Goal: Navigation & Orientation: Find specific page/section

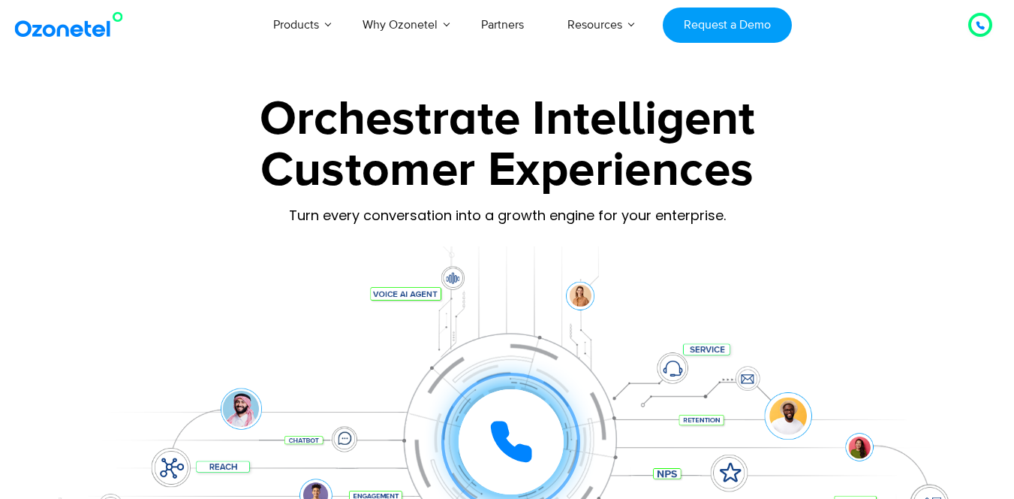
click at [0, 0] on span "×" at bounding box center [0, 0] width 0 height 0
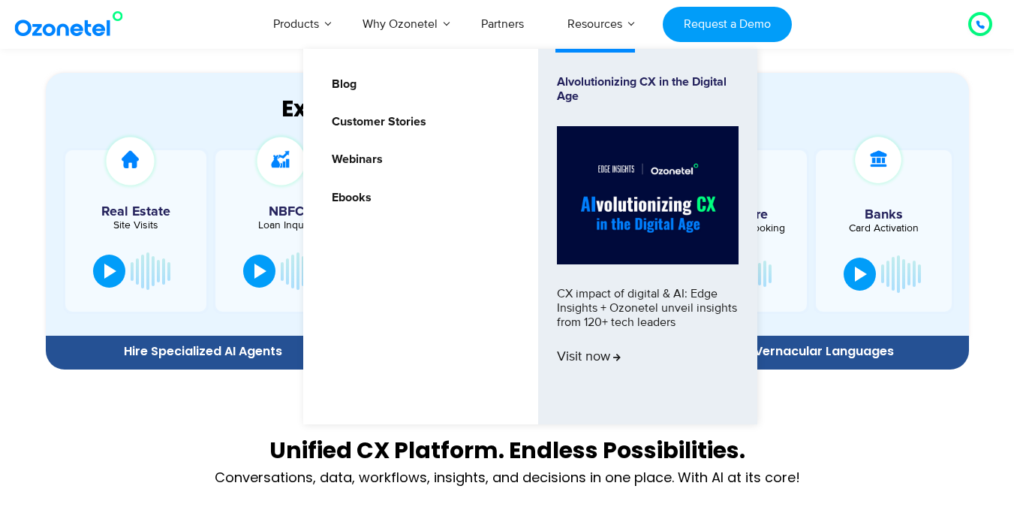
scroll to position [811, 0]
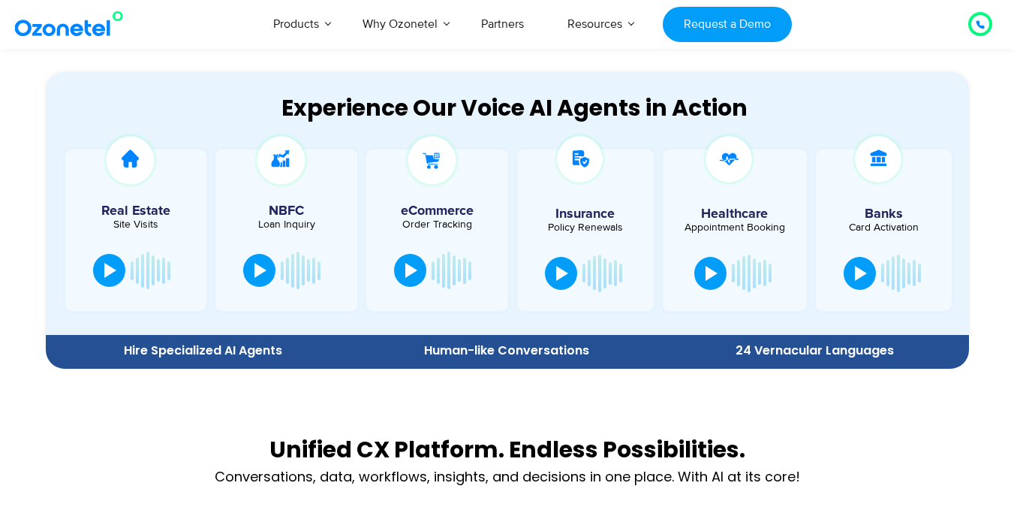
click at [0, 0] on link at bounding box center [0, 0] width 0 height 0
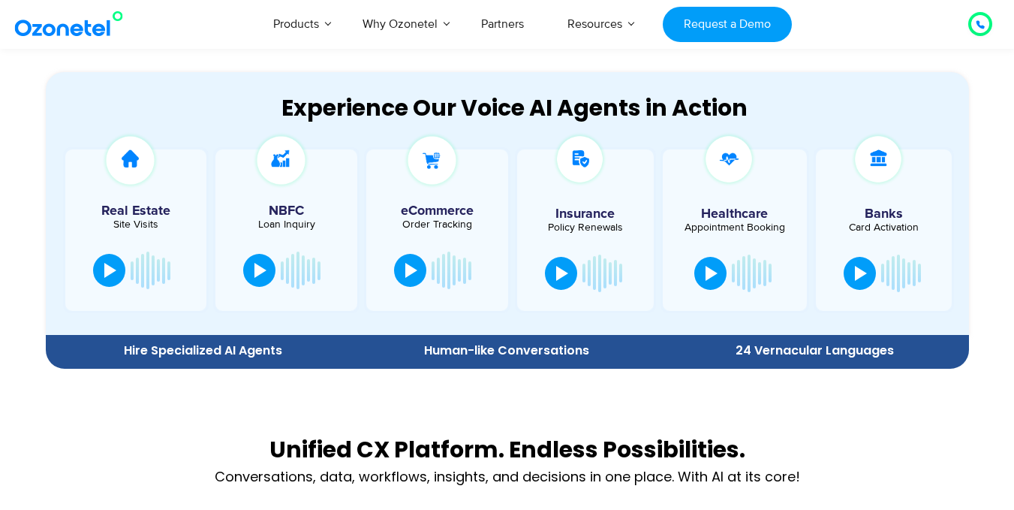
click at [0, 0] on link at bounding box center [0, 0] width 0 height 0
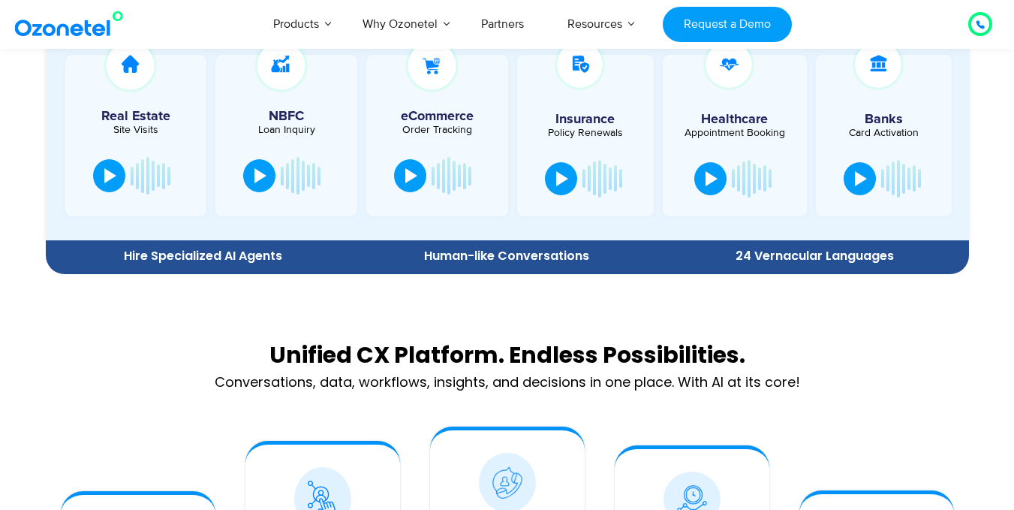
scroll to position [906, 0]
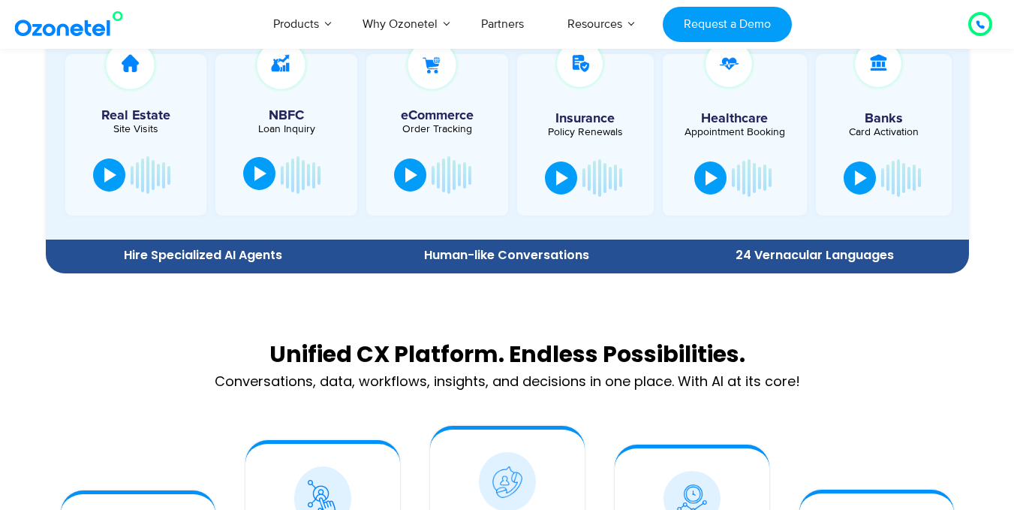
click at [257, 166] on div at bounding box center [261, 173] width 12 height 15
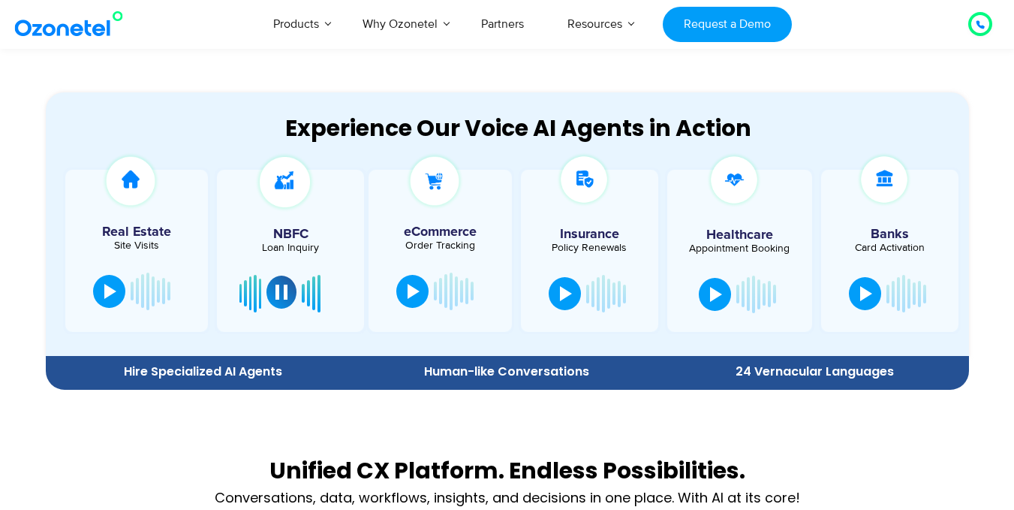
scroll to position [849, 0]
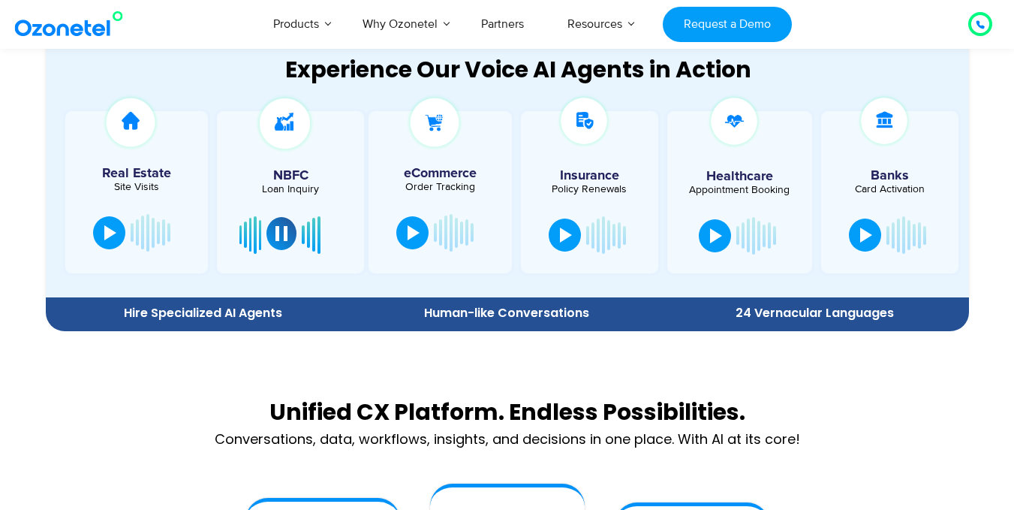
click at [288, 217] on button at bounding box center [282, 233] width 30 height 33
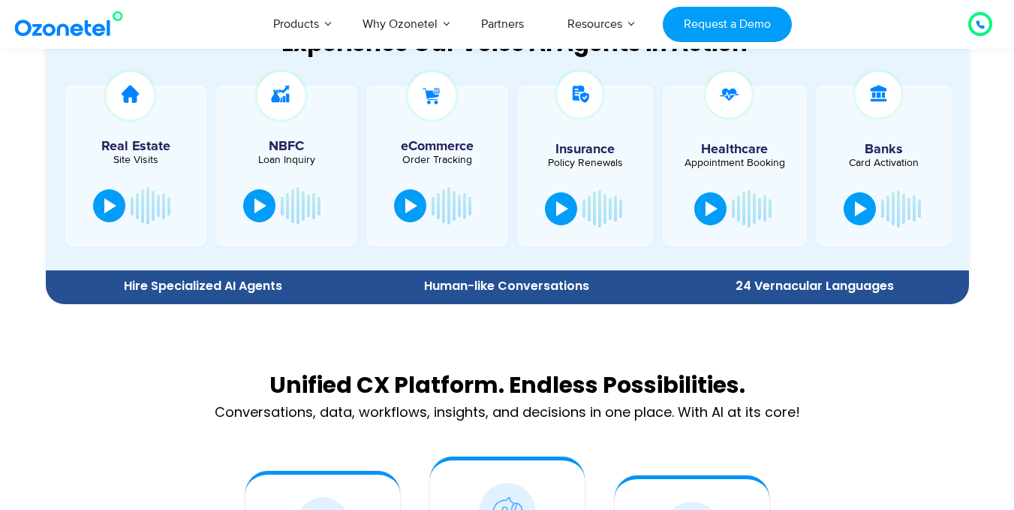
scroll to position [875, 0]
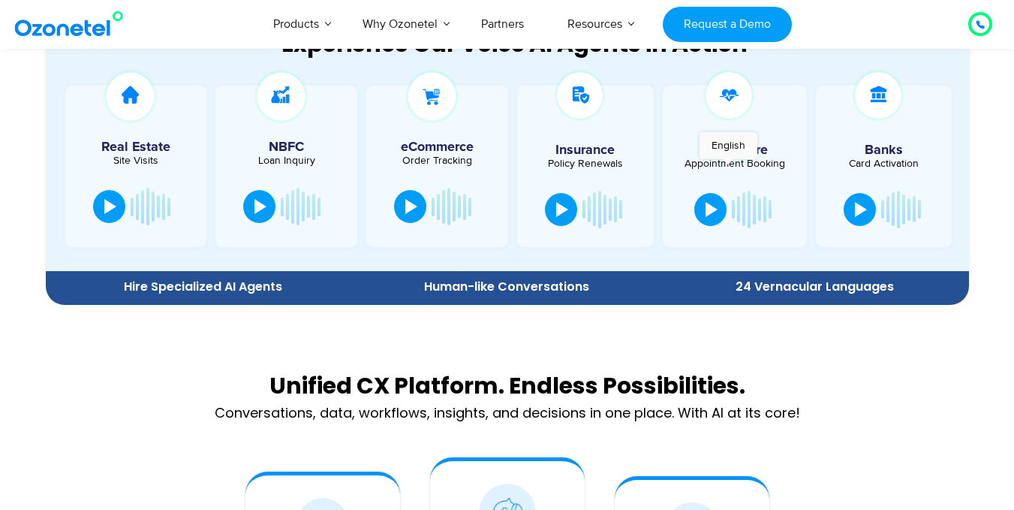
click at [728, 187] on div at bounding box center [735, 209] width 92 height 45
click at [718, 191] on button at bounding box center [711, 207] width 32 height 33
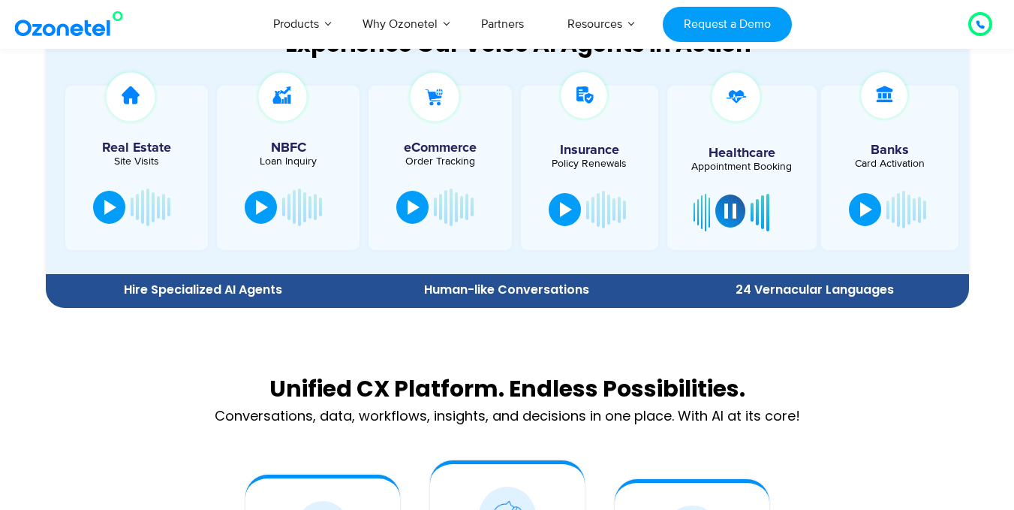
click at [725, 203] on div at bounding box center [731, 210] width 12 height 15
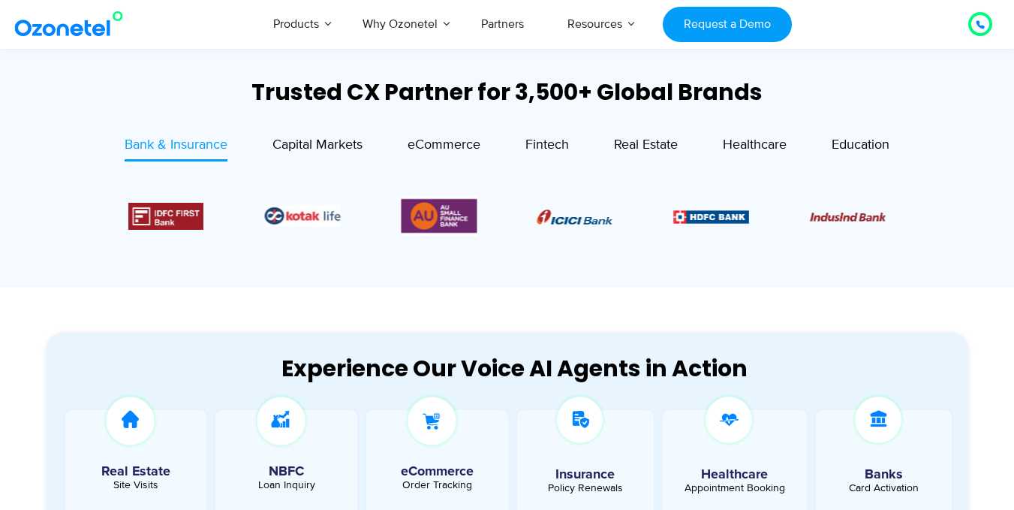
scroll to position [550, 0]
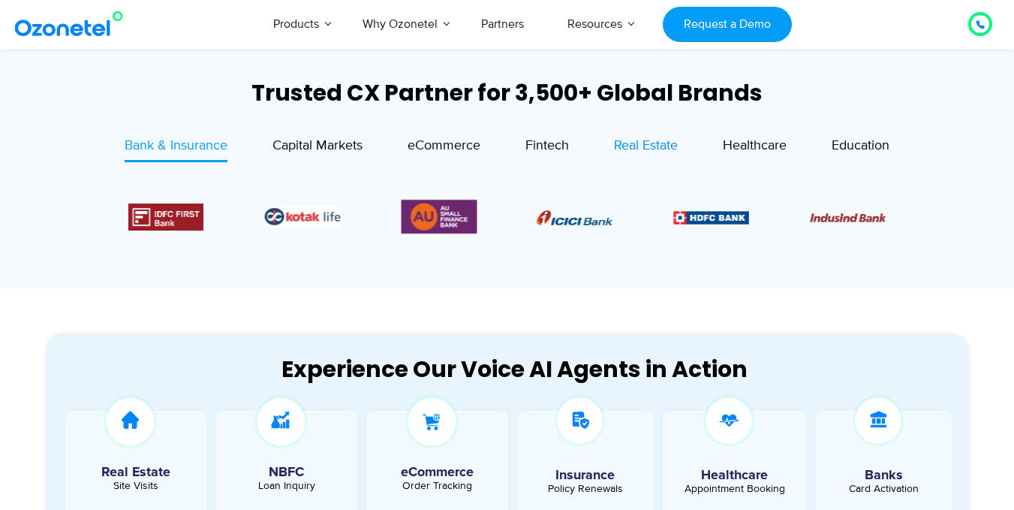
click at [677, 137] on span "Real Estate" at bounding box center [646, 145] width 64 height 17
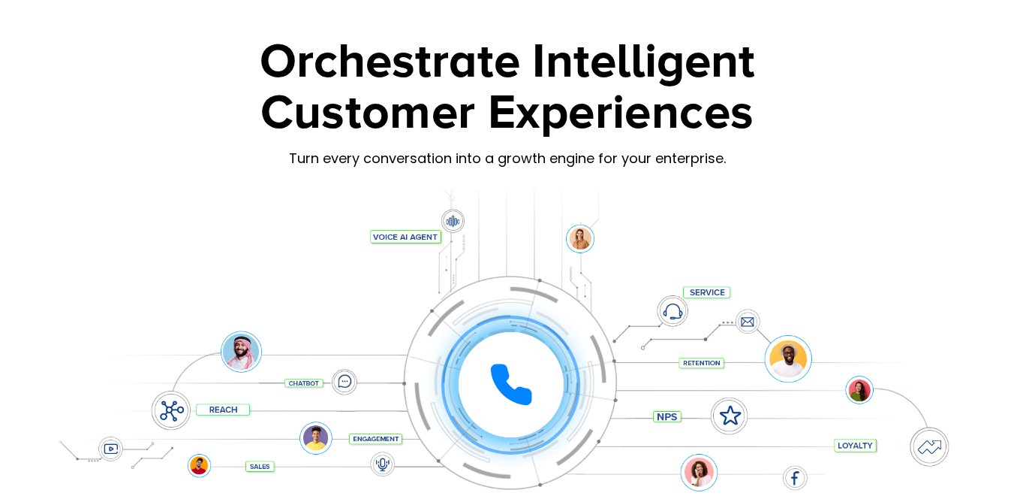
scroll to position [0, 0]
